Goal: Transaction & Acquisition: Obtain resource

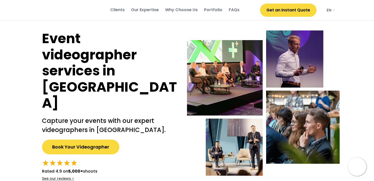
select select ""en""
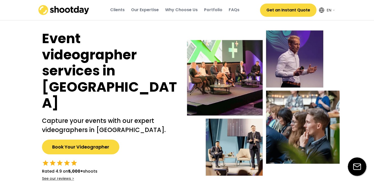
click at [302, 10] on button "Get an Instant Quote" at bounding box center [288, 10] width 56 height 13
select select ""en""
click at [287, 12] on button "Get an Instant Quote" at bounding box center [288, 10] width 56 height 13
